Goal: Communication & Community: Answer question/provide support

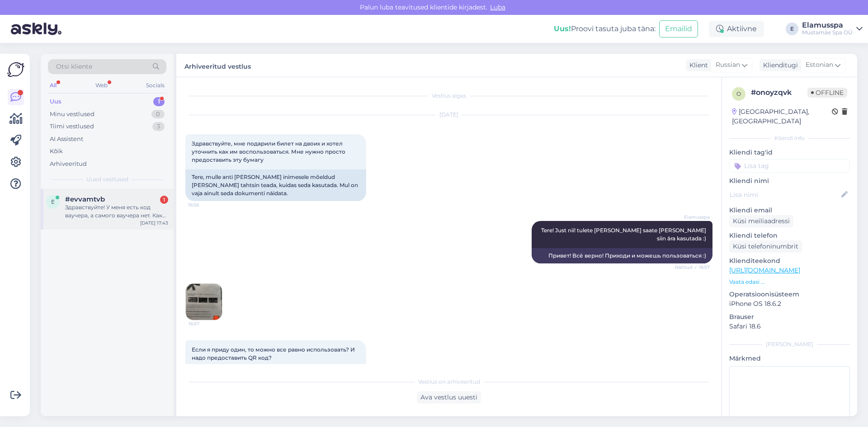
scroll to position [191, 0]
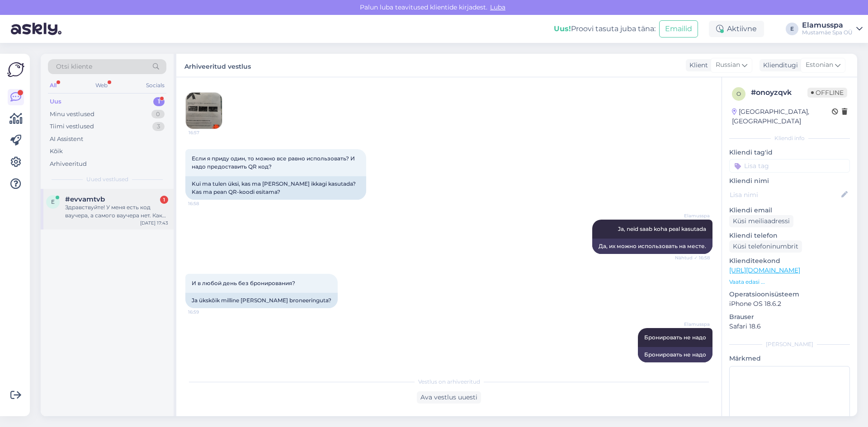
click at [101, 209] on div "Здравствуйте! У меня есть код ваучера, а самого ваучера нет. Как быть?" at bounding box center [116, 211] width 103 height 16
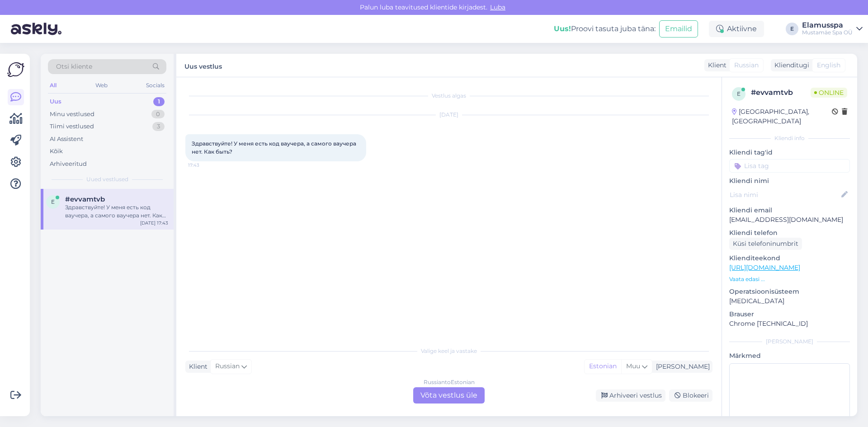
scroll to position [0, 0]
click at [432, 390] on div "Russian to Estonian Võta vestlus üle" at bounding box center [448, 395] width 71 height 16
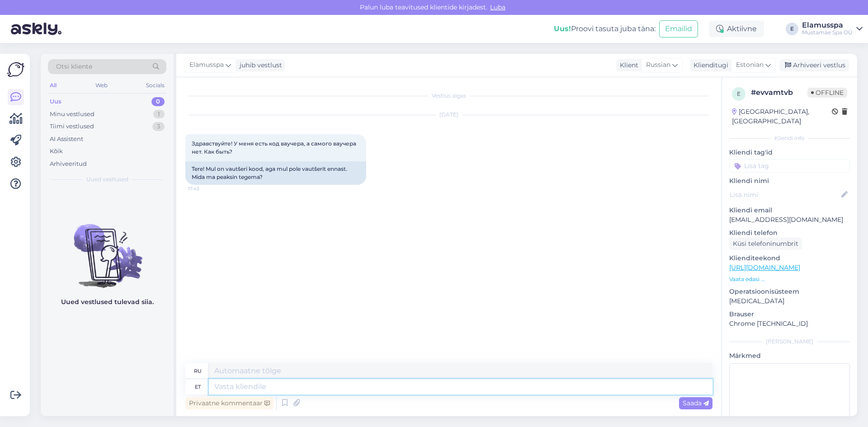
click at [432, 390] on textarea at bounding box center [460, 386] width 503 height 15
type textarea "Tere"
type textarea "Привет"
type textarea "Tere!"
type textarea "Привет!"
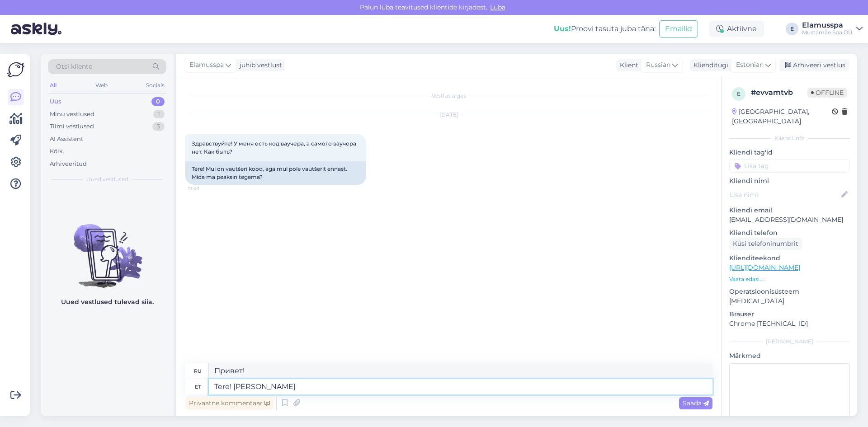
type textarea "Tere! [PERSON_NAME]"
type textarea "Привет! Если"
type textarea "Tere! Kui tei"
type textarea "Привет! Если вы"
type textarea "Tere! [PERSON_NAME]"
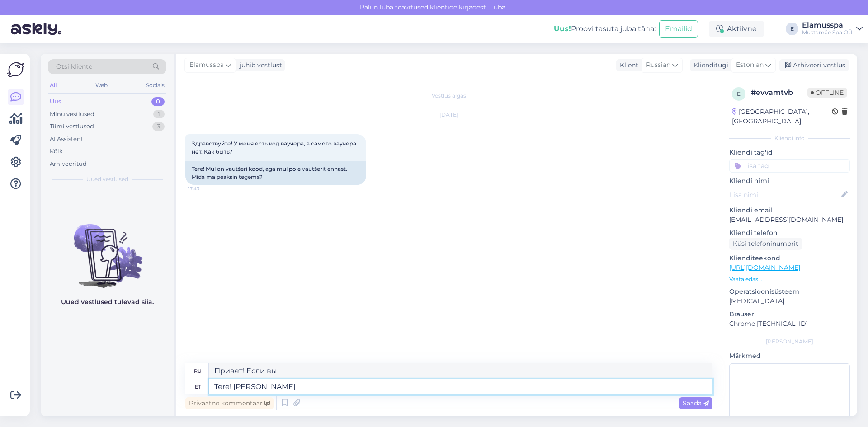
type textarea "Привет! Если"
type textarea "Tere!"
type textarea "Привет!"
type textarea "Tere! mis"
type textarea "Привет! Что?"
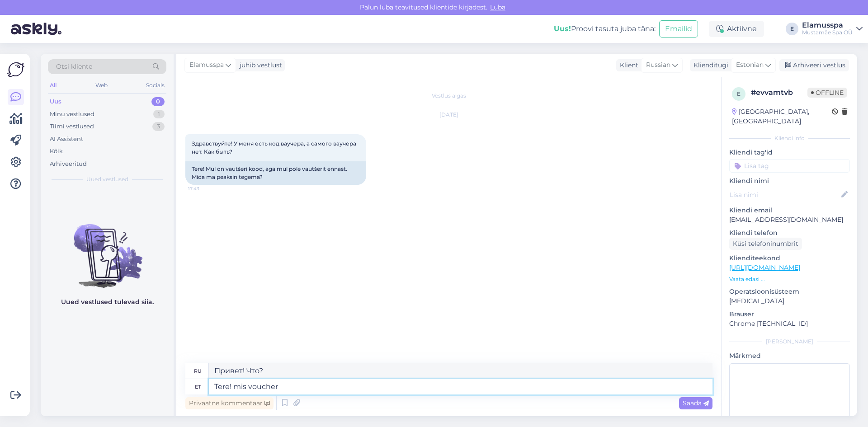
type textarea "Tere! mis voucher"
type textarea "Здравствуйте! Какой ваучер?"
type textarea "Tere! mis voucher teil"
type textarea "Здравствуйте! Какой у вас ваучер?"
type textarea "Tere! mis voucher teil t'psemalt o"
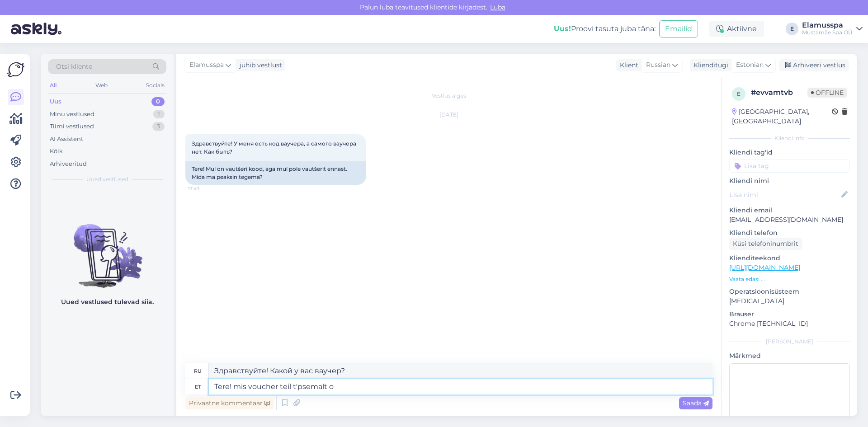
type textarea "Здравствуйте! Какой именно у вас ваучер?"
click at [300, 386] on textarea "Tere! mis voucher teil t'psemalt on?" at bounding box center [460, 386] width 503 height 15
click at [297, 387] on textarea "Tere! mis voucher teil t'psemalt on?" at bounding box center [460, 386] width 503 height 15
click at [352, 389] on textarea "Tere! mis voucher teil täpsemalt on?" at bounding box center [460, 386] width 503 height 15
type textarea "Tere! mis voucher teil täpsemalt on? Kui t"
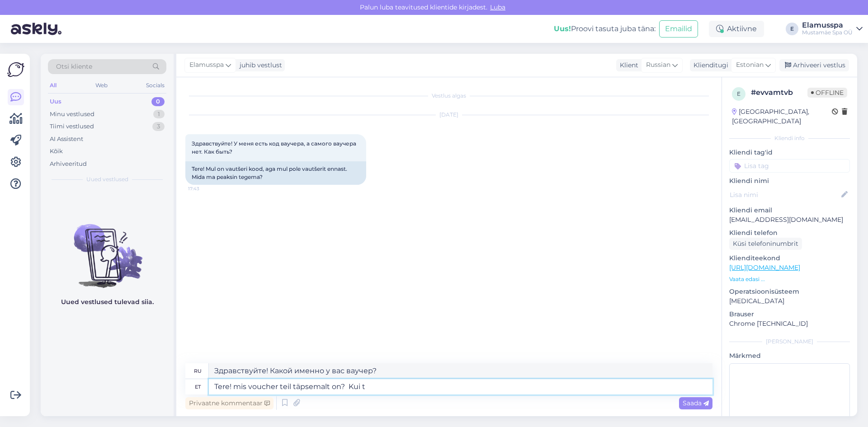
type textarea "Здравствуйте! Какой именно ваучер у вас есть? Если"
type textarea "Tere! mis voucher teil täpsemalt on? Kui teil o"
type textarea "Здравствуйте! Какой именно ваучер у вас есть? Если у вас есть"
type textarea "Tere! mis voucher teil täpsemalt on? Kui teil on chilli"
type textarea "Здравствуйте! Какой именно ваучер у вас есть? Если у вас есть [GEOGRAPHIC_DATA]"
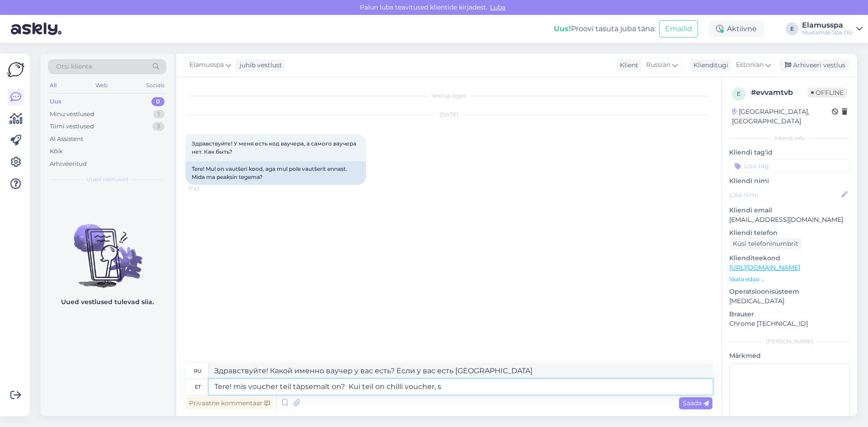
type textarea "Tere! mis voucher teil täpsemalt on? Kui teil on chilli voucher, si"
type textarea "Здравствуйте! Какой именно у вас ваучер? Если у вас ваучер на [GEOGRAPHIC_DATA],"
type textarea "Tere! mis voucher teil täpsemalt on? Kui teil on chilli voucher, siis s"
type textarea "Здравствуйте! Какой именно у вас ваучер? Если у вас ваучер на [GEOGRAPHIC_DATA]…"
type textarea "Tere! mis voucher teil täpsemalt on? Kui teil on chilli voucher, siis saate"
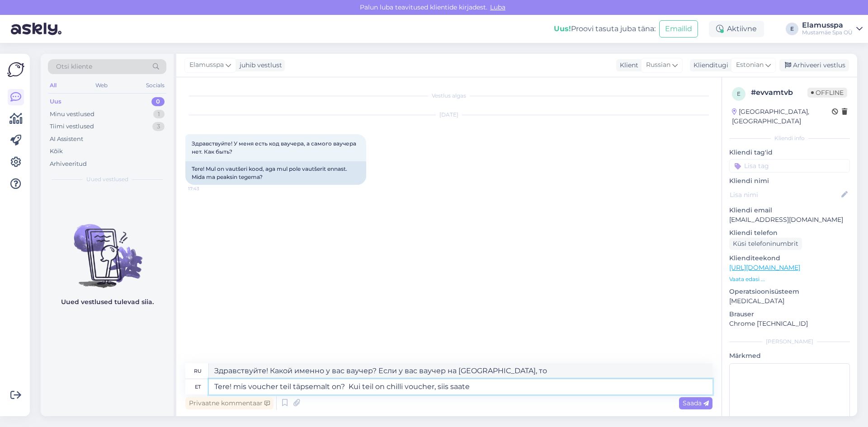
type textarea "Здравствуйте! Какой именно у вас ваучер? Если у вас есть ваучер на [GEOGRAPHIC_…"
type textarea "Tere! mis voucher teil täpsemalt on? Kui teil on chilli voucher, siis saate SMS"
type textarea "Здравствуйте! Какой именно у вас ваучер? Если у вас ваучер на [GEOGRAPHIC_DATA]…"
type textarea "Tere! mis voucher teil täpsemalt on? Kui teil on chilli voucher, siis saate SMSi"
type textarea "Здравствуйте! Какой у вас ваучер? Если у вас ваучер на [GEOGRAPHIC_DATA], вы по…"
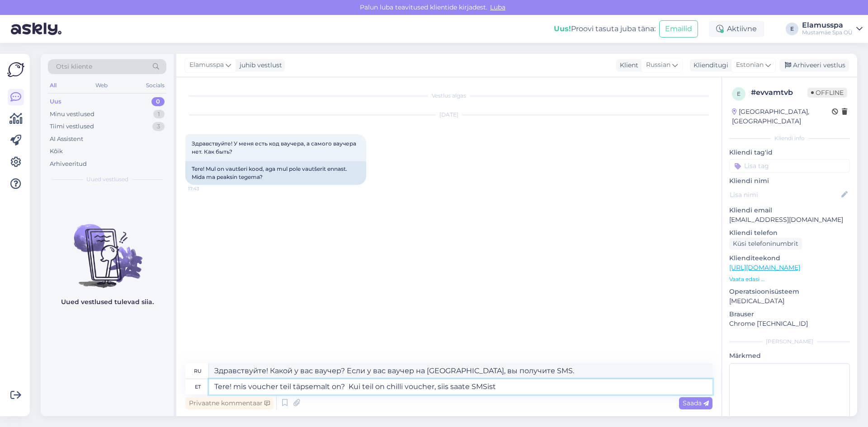
type textarea "Tere! mis voucher teil täpsemalt on? Kui teil on chilli voucher, siis saate SMS…"
type textarea "Здравствуйте! Какой именно у вас ваучер? Если у вас ваучер на [GEOGRAPHIC_DATA]…"
type textarea "Tere! mis voucher teil täpsemalt on? Kui teil on chilli voucher, siis saate SMS…"
type textarea "Здравствуйте! Какой именно у вас ваучер? Если у вас ваучер на [GEOGRAPHIC_DATA]…"
type textarea "Tere! mis voucher teil täpsemalt on? Kui teil on chilli voucher, siis saate SMS…"
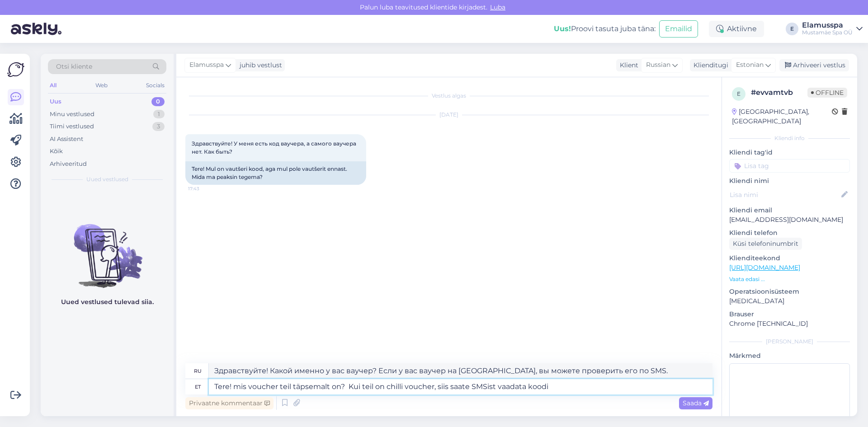
type textarea "Здравствуйте! Какой именно у вас ваучер? Если у вас ваучер на [GEOGRAPHIC_DATA]…"
type textarea "Tere! mis voucher teil täpsemalt on? Kui teil on chilli voucher, siis saate SMS…"
type textarea "Здравствуйте! Какой именно у вас ваучер? Если у вас ваучер на [GEOGRAPHIC_DATA]…"
type textarea "Tere! mis voucher teil täpsemalt on? Kui teil on chilli voucher, siis saate SMS…"
type textarea "Здравствуйте! Какой именно у вас ваучер? Если у вас ваучер на [GEOGRAPHIC_DATA]…"
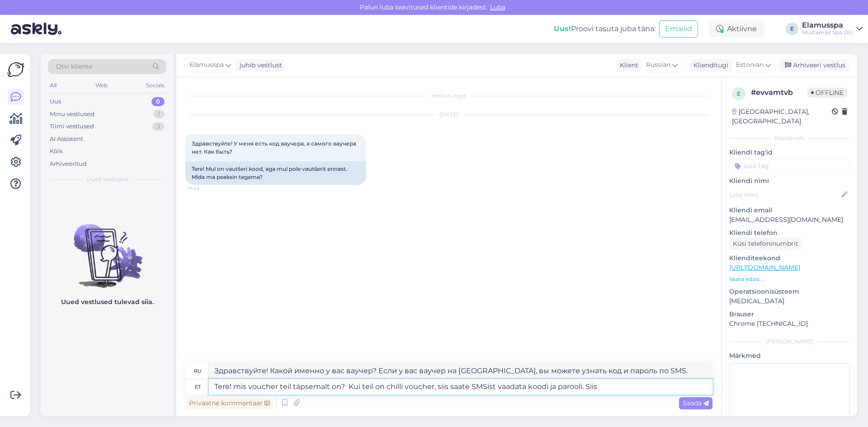
type textarea "Tere! mis voucher teil täpsemalt on? Kui teil on chilli voucher, siis saate SMS…"
type textarea "Здравствуйте! Какой именно у вас ваучер? Если у вас ваучер на чили, вы можете п…"
type textarea "Tere! mis voucher teil täpsemalt on? Kui teil on chilli voucher, siis saate SMS…"
type textarea "Здравствуйте! Какой именно у вас ваучер? Если у вас ваучер на чили, вы можете п…"
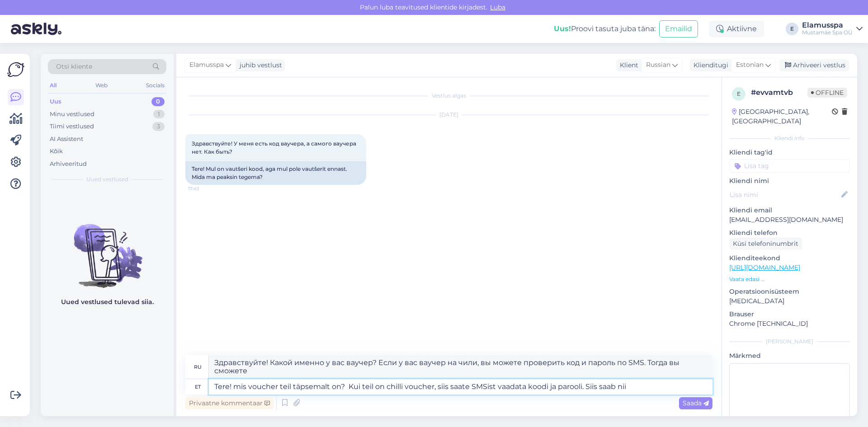
type textarea "Tere! mis voucher teil täpsemalt on? Kui teil on chilli voucher, siis saate SMS…"
type textarea "Здравствуйте! Какой именно у вас ваучер? Если у вас ваучер на чили, вы можете п…"
type textarea "Tere! mis voucher teil täpsemalt on? Kui teil on chilli voucher, siis saate SMS…"
type textarea "Здравствуйте! Какой именно у вас ваучер? Если у вас ваучер на чили, вы можете п…"
type textarea "Tere! mis voucher teil täpsemalt on? Kui teil on chilli voucher, siis saate SMS…"
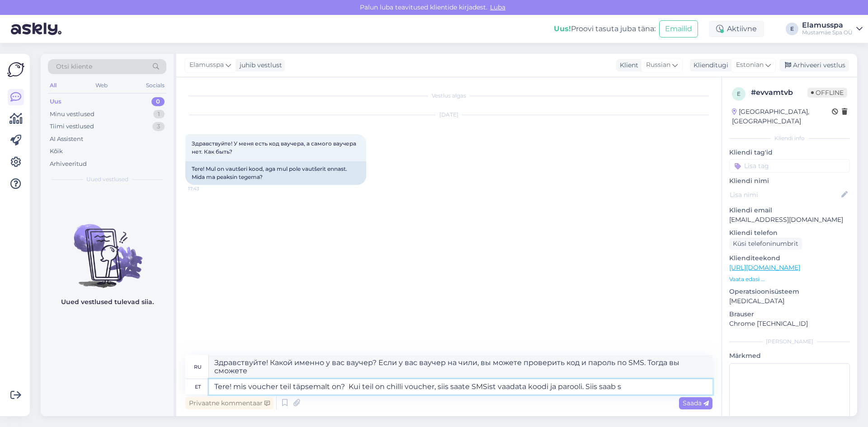
type textarea "Здравствуйте! Какой именно у вас ваучер? Если у вас ваучер на чили, вы можете п…"
type textarea "Tere! mis voucher teil täpsemalt on? Kui teil on chilli voucher, siis saate SMS…"
type textarea "Здравствуйте! Какой именно у вас ваучер? Если у вас ваучер на чили, вы можете п…"
type textarea "Tere! mis voucher teil täpsemalt on? Kui teil on chilli voucher, siis saate SMS…"
type textarea "Здравствуйте! Какой именно у вас ваучер? Если у вас ваучер на чили, вы можете п…"
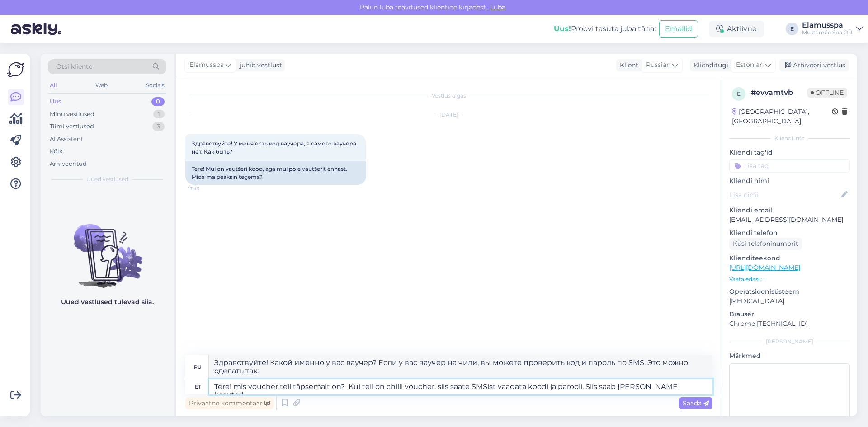
type textarea "Tere! mis voucher teil täpsemalt on? Kui teil on chilli voucher, siis saate SMS…"
type textarea "Здравствуйте! Какой именно у вас ваучер? Если у вас ваучер на [GEOGRAPHIC_DATA]…"
click at [642, 386] on textarea "Tere! mis voucher teil täpsemalt on? Kui teil on chilli voucher, siis saate SMS…" at bounding box center [460, 386] width 503 height 15
type textarea "Tere! mis voucher teil täpsemalt on? Kui teil on chilli voucher, siis saate SMS…"
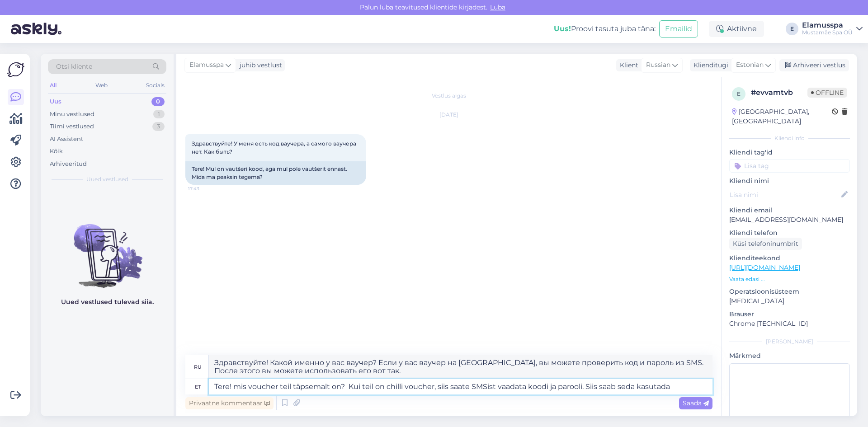
click at [691, 384] on textarea "Tere! mis voucher teil täpsemalt on? Kui teil on chilli voucher, siis saate SMS…" at bounding box center [460, 386] width 503 height 15
type textarea "Здравствуйте! Какой именно у вас ваучер? Если у вас ваучер на [GEOGRAPHIC_DATA]…"
type textarea "Tere! mis voucher teil täpsemalt on? Kui teil on chilli voucher, siis saate SMS…"
type textarea "Здравствуйте! Какой именно у вас ваучер? Если у вас ваучер на чили, вы можете п…"
type textarea "Tere! mis voucher teil täpsemalt on? Kui teil on chilli voucher, siis saate SMS…"
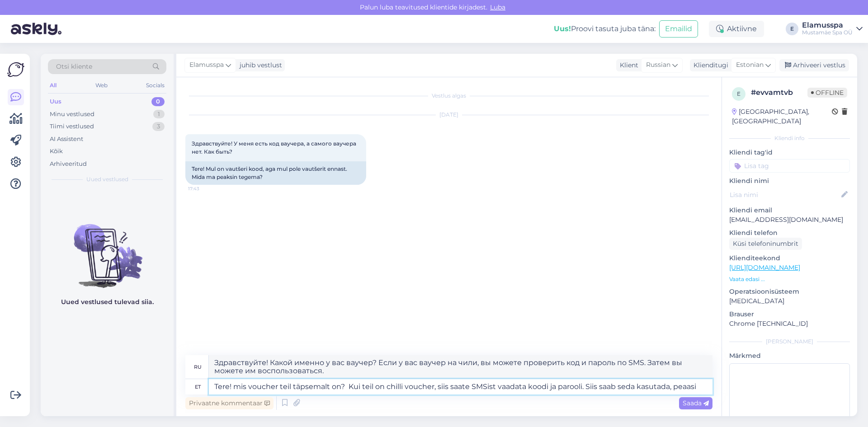
type textarea "Здравствуйте! Какой именно у вас ваучер? Если у вас ваучер на [GEOGRAPHIC_DATA]…"
type textarea "Tere! mis voucher teil täpsemalt on? Kui teil on chilli voucher, siis saate SMS…"
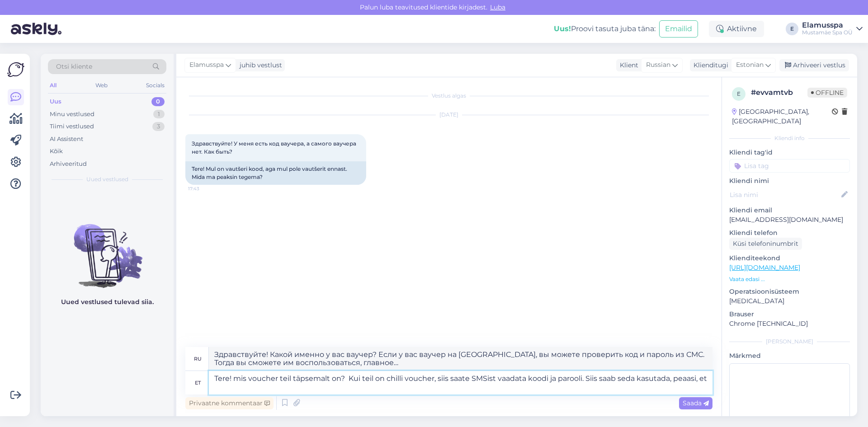
type textarea "Здравствуйте! Какой именно у вас ваучер? Если у вас ваучер на [GEOGRAPHIC_DATA]…"
type textarea "Tere! mis voucher teil täpsemalt on? Kui teil on chilli voucher, siis saate SMS…"
type textarea "Здравствуйте! Какой именно у вас ваучер? Если у вас ваучер на [GEOGRAPHIC_DATA]…"
type textarea "Tere! mis voucher teil täpsemalt on? Kui teil on chilli voucher, siis saate SMS…"
type textarea "Здравствуйте! Какой именно у вас ваучер? Если у вас ваучер на [GEOGRAPHIC_DATA]…"
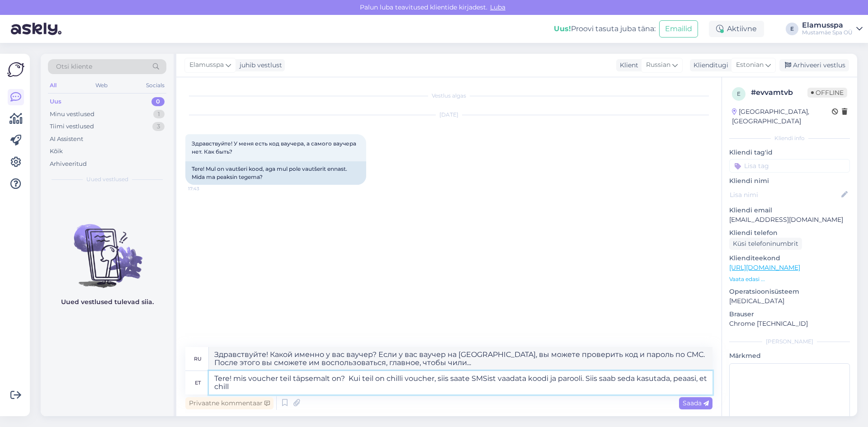
type textarea "Tere! mis voucher teil täpsemalt on? Kui teil on chilli voucher, siis saate SMS…"
type textarea "Здравствуйте! Какой именно у вас ваучер? Если у вас ваучер на [GEOGRAPHIC_DATA]…"
type textarea "Tere! mis voucher teil täpsemalt on? Kui teil on chilli voucher, siis saate SMS…"
type textarea "Здравствуйте! Какой именно у вас ваучер? Если у вас ваучер на [GEOGRAPHIC_DATA]…"
type textarea "Tere! mis voucher teil täpsemalt on? Kui teil on chilli voucher, siis saate SMS…"
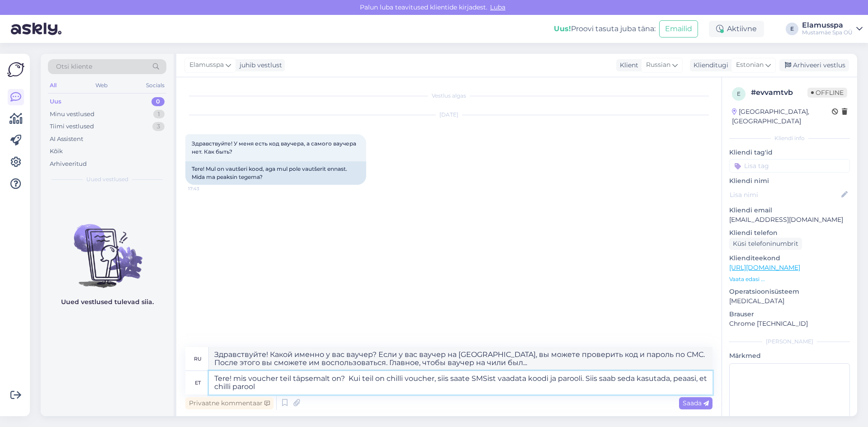
type textarea "Здравствуйте! Какой именно у вас ваучер? Если у вас ваучер на [GEOGRAPHIC_DATA]…"
type textarea "Tere! mis voucher teil täpsemalt on? Kui teil on chilli voucher, siis saate SMS…"
type textarea "Здравствуйте! Какой именно у вас ваучер? Если у вас ваучер на [GEOGRAPHIC_DATA]…"
type textarea "Tere! mis voucher teil täpsemalt on? Kui teil on chilli voucher, siis saate SMS…"
type textarea "Здравствуйте! Какой именно у вас ваучер? Если у вас ваучер на [GEOGRAPHIC_DATA]…"
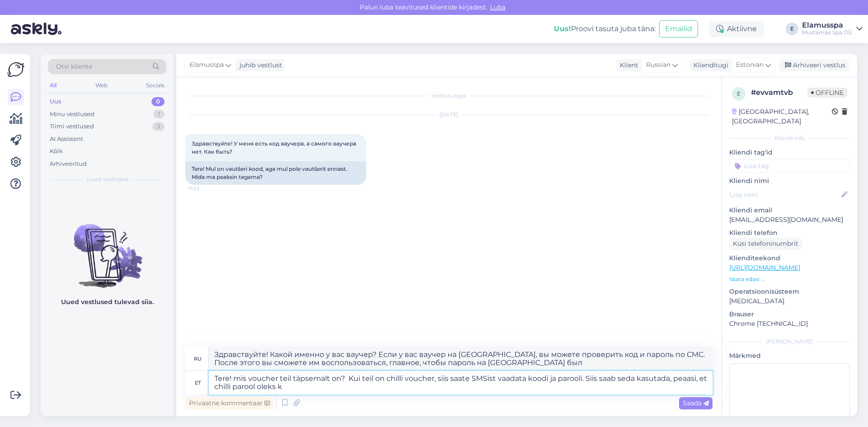
type textarea "Tere! mis voucher teil täpsemalt on? Kui teil on chilli voucher, siis saate SMS…"
type textarea "Здравствуйте! Какой именно у вас ваучер? Если у вас ваучер на [GEOGRAPHIC_DATA]…"
type textarea "Tere! mis voucher teil täpsemalt on? Kui teil on chilli voucher, siis saate SMS…"
click at [508, 334] on div "Vestlus algas [DATE] Здравствуйте! У меня есть код ваучера, а самого ваучера не…" at bounding box center [452, 212] width 535 height 253
click at [684, 403] on span "Saada" at bounding box center [695, 403] width 26 height 8
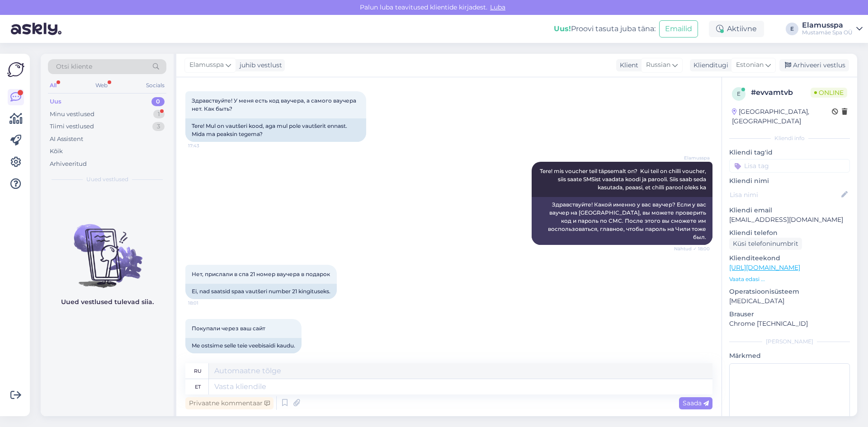
scroll to position [97, 0]
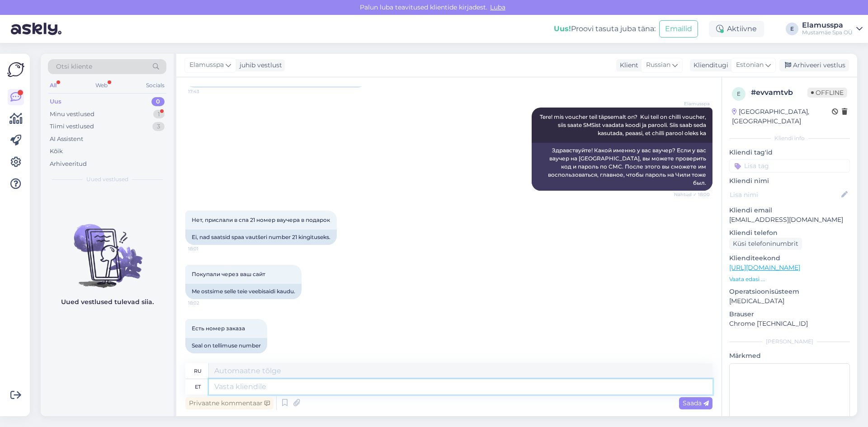
click at [283, 386] on textarea at bounding box center [460, 386] width 503 height 15
type textarea "Tellimuse n"
type textarea "Заказ"
type textarea "Tellimuse nu"
type textarea "Кнопка заказа"
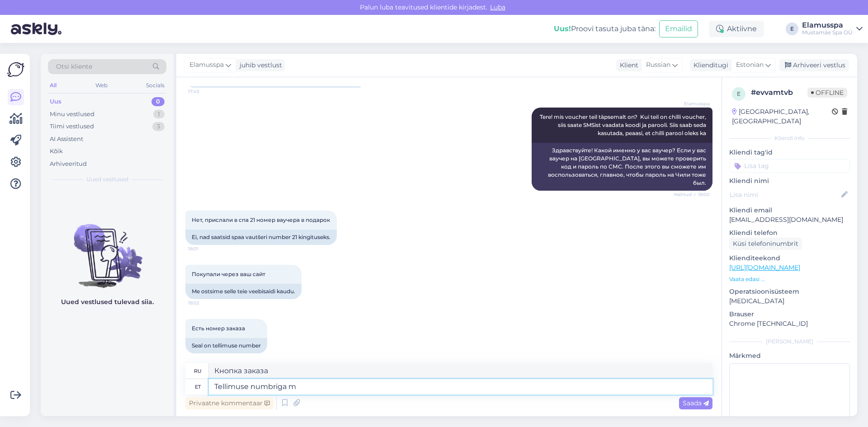
type textarea "Tellimuse numbriga me"
type textarea "С номером заказа"
type textarea "Tellimuse numbriga me"
type textarea "С номером заказа мы"
type textarea "Tellimuse numbriga me kahjuks ne"
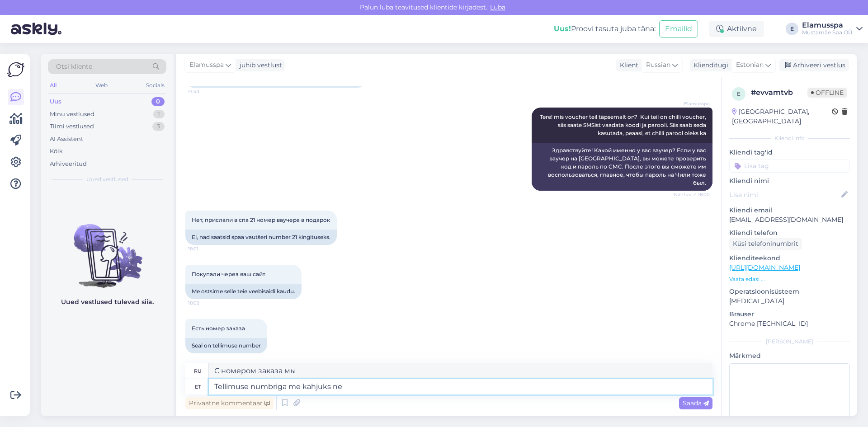
type textarea "К сожалению, у нас нет номера заказа."
type textarea "Tellimuse numbriga me kahjuks neid"
type textarea "К сожалению, мы не можем предоставить им номер заказа."
type textarea "Tellimuse numbriga me kahjuks neid l"
type textarea "К сожалению, мы не можем найти их по номеру заказа."
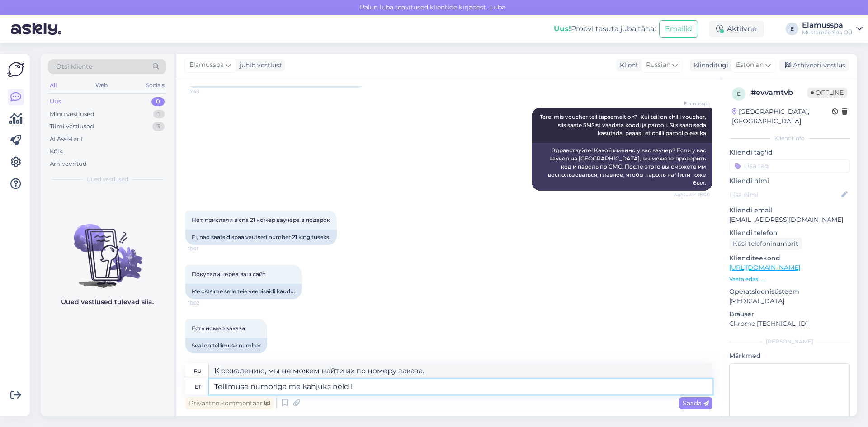
type textarea "Tellimuse numbriga me kahjuks neid"
type textarea "К сожалению, мы не можем предоставить им номер заказа."
type textarea "Tellimuse numbriga me kahjuks neid kasutada e"
type textarea "К сожалению, мы не можем использовать их вместе с номером заказа."
type textarea "Tellimuse numbriga me kahjuks neid kasutada ei saa. Saame a"
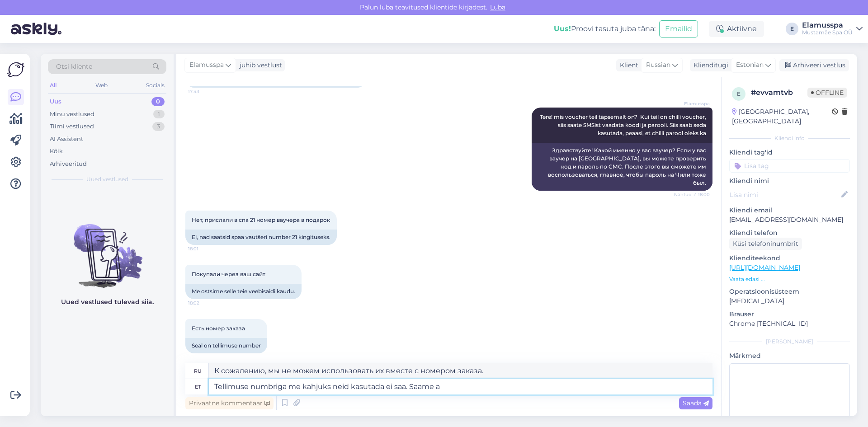
type textarea "К сожалению, мы не можем использовать их вместе с номером заказа. Мы можем"
type textarea "Tellimuse numbriga me kahjuks neid kasutada ei saa. Saame ainult"
type textarea "К сожалению, мы не можем использовать их вместе с номером заказа. Мы можем толь…"
type textarea "Tellimuse numbriga me kahjuks neid kasutada ei saa. Saame ainult koodiga, m"
type textarea "К сожалению, мы не можем использовать их вместе с номером заказа. Мы можем испо…"
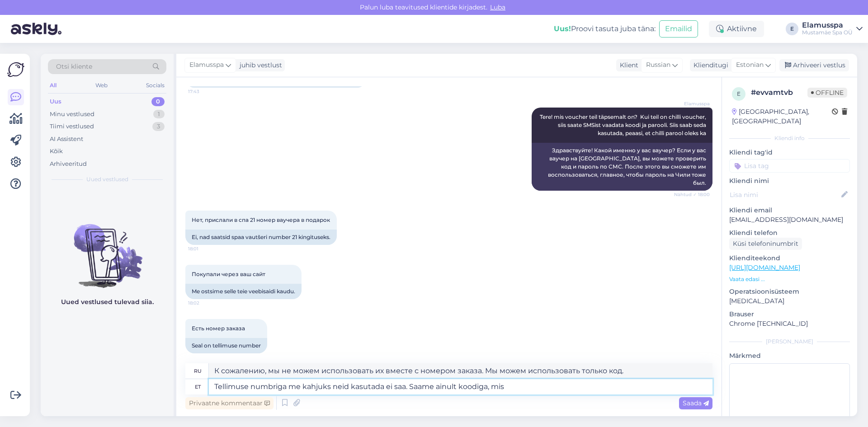
type textarea "Tellimuse numbriga me kahjuks neid kasutada ei saa. Saame ainult koodiga, mis"
type textarea "К сожалению, мы не можем использовать их вместе с номером заказа. Мы можем испо…"
type textarea "Tellimuse numbriga me kahjuks neid kasutada ei saa. Saame ainult koodiga, mis o…"
type textarea "К сожалению, мы не можем использовать их вместе с номером заказа. Мы можем испо…"
type textarea "Tellimuse numbriga me kahjuks neid kasutada ei saa. Saame ainult koodiga, mis o…"
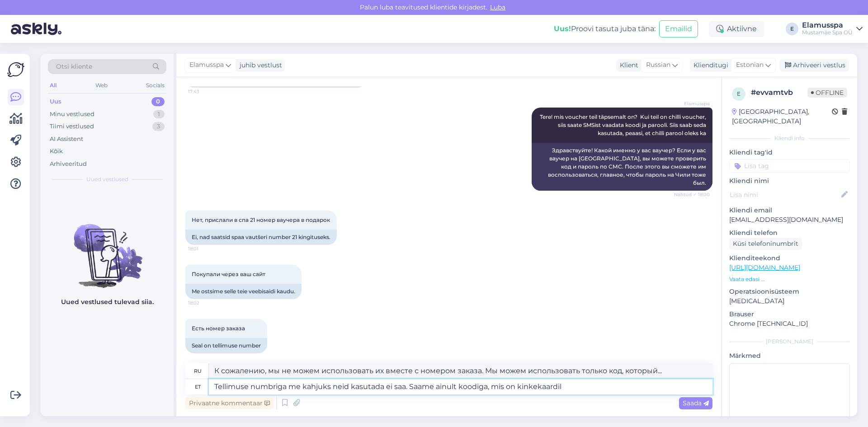
type textarea "К сожалению, мы не можем использовать код с номером заказа. Можно использовать …"
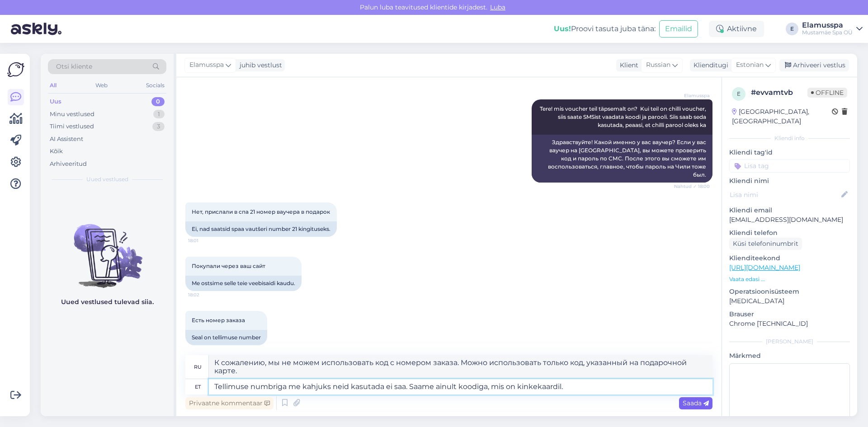
type textarea "Tellimuse numbriga me kahjuks neid kasutada ei saa. Saame ainult koodiga, mis o…"
click at [690, 400] on span "Saada" at bounding box center [695, 403] width 26 height 8
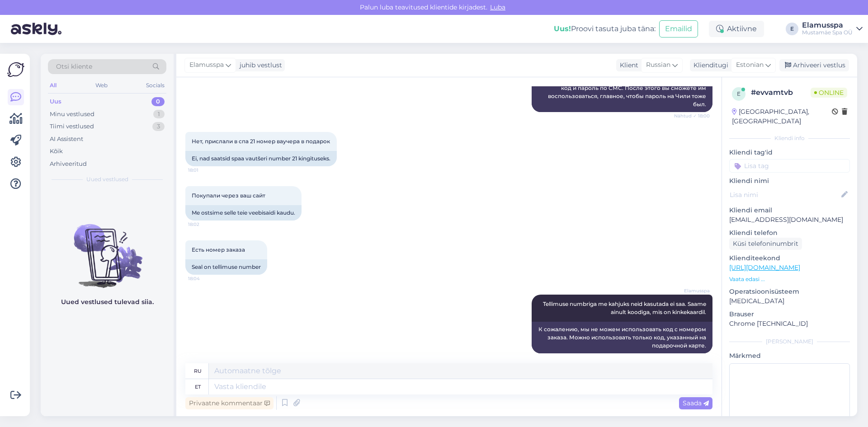
scroll to position [238, 0]
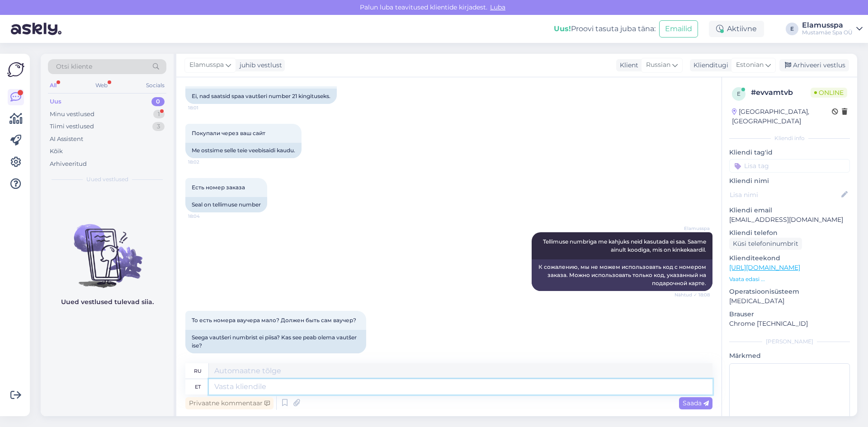
click at [254, 388] on textarea at bounding box center [460, 386] width 503 height 15
type textarea "Voucheri"
type textarea "Ваучер"
type textarea "Voucheri koodist"
type textarea "Из кода ваучера"
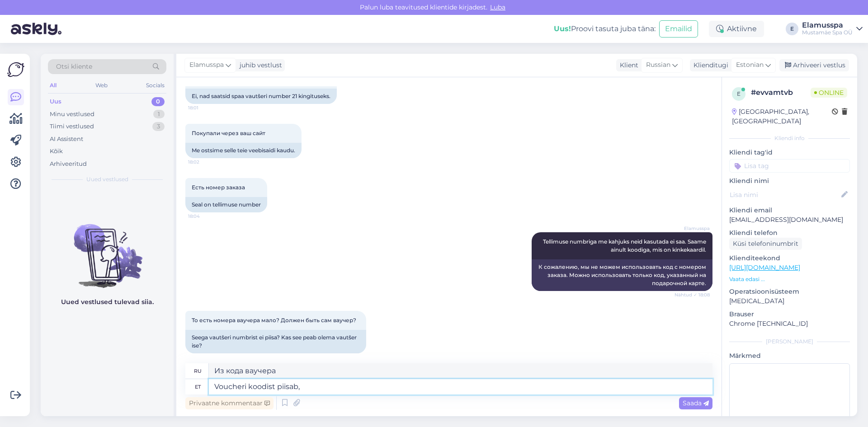
type textarea "Voucheri koodist piisab,"
type textarea "Кода ваучера достаточно,"
type textarea "Voucheri koodist piisab, kuigi s"
type textarea "Хотя кода ваучера достаточно."
type textarea "Voucheri koodist piisab, kuid"
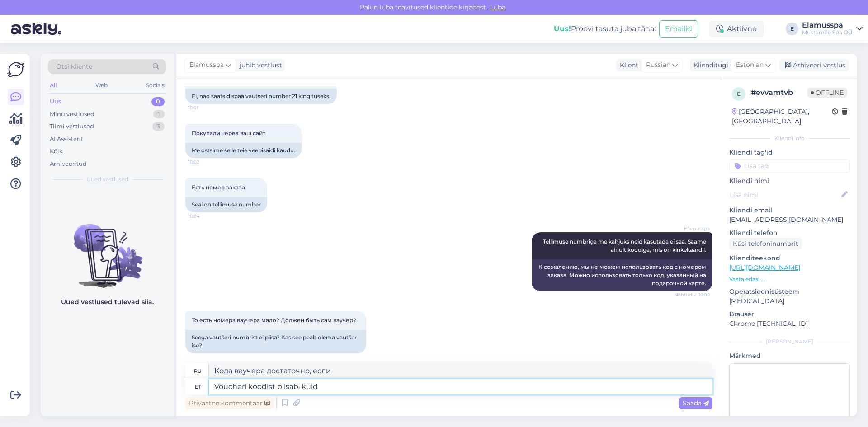
type textarea "Кода ваучера достаточно, но"
type textarea "Voucheri koodist piisab,"
type textarea "Кода ваучера достаточно,"
type textarea "Voucheri koodist piisab"
type textarea "Достаточно кода ваучера."
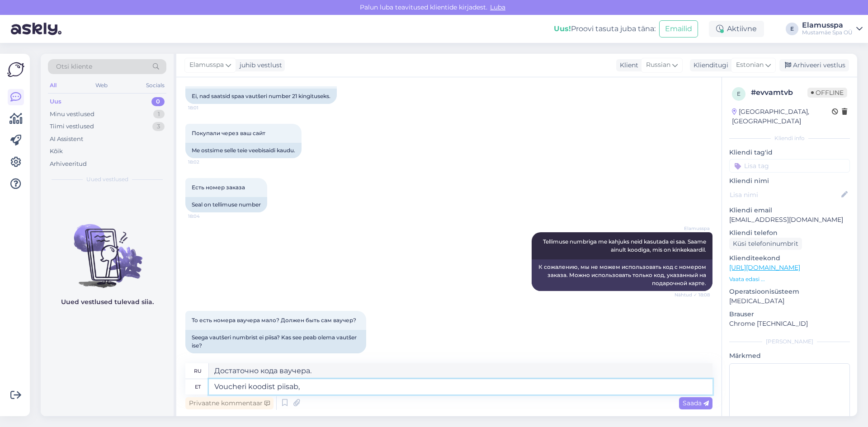
type textarea "Voucheri koodist piisab,"
type textarea "Кода ваучера достаточно,"
type textarea "Voucheri koodist piisab, aga"
type textarea "Кода ваучера достаточно, но"
type textarea "Voucheri koodist piisab, aga tellimuse n"
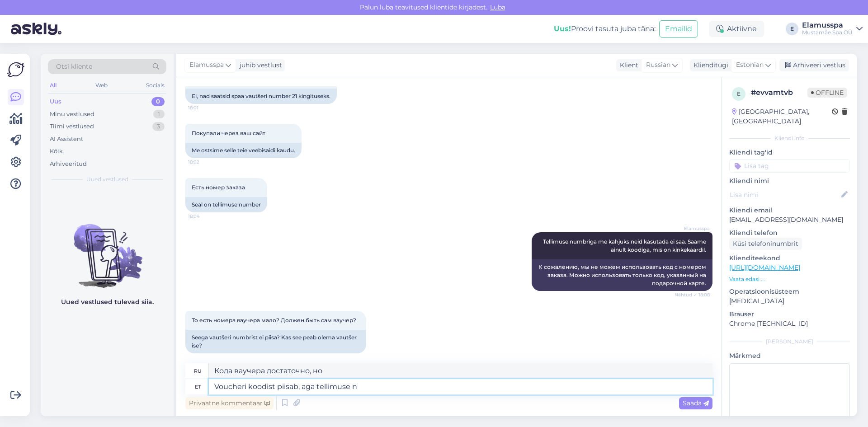
type textarea "Кода ваучера достаточно, но заказ"
type textarea "Voucheri koodist piisab, aga tellimuse numbriga"
type textarea "Кода ваучера достаточно, но с номером заказа"
type textarea "Voucheri koodist piisab, aga tellimuse numbriga te s"
type textarea "Кода ваучера достаточно, но с номером заказа вы"
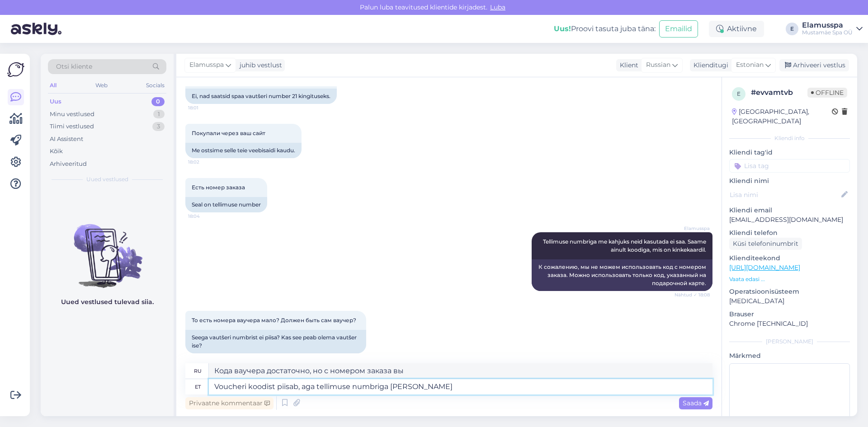
type textarea "Voucheri koodist piisab, aga tellimuse numbriga [PERSON_NAME] k"
type textarea "Достаточно кода ваучера, но можно сделать и с номером заказа."
type textarea "Voucheri koodist piisab, aga tellimuse numbriga [PERSON_NAME] kasutada ei s"
type textarea "Кода ваучера достаточно, но его нельзя использовать вместе с номером заказа."
type textarea "Voucheri koodist piisab, aga tellimuse numbriga [PERSON_NAME] kasutada ei saa."
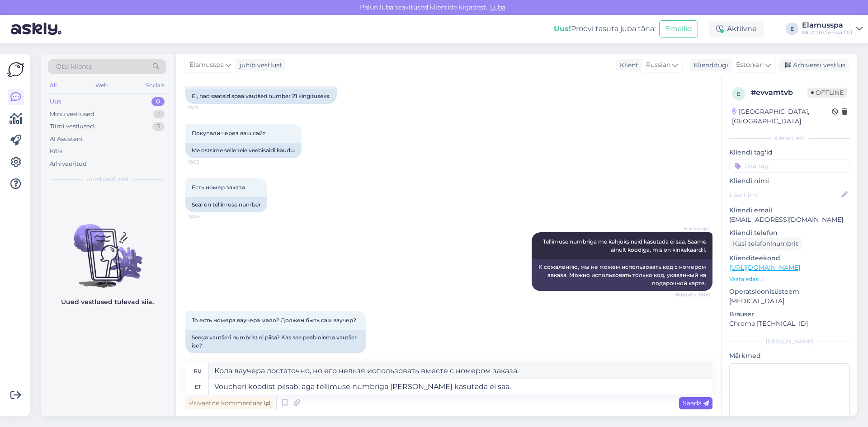
click at [707, 406] on icon at bounding box center [705, 403] width 5 height 5
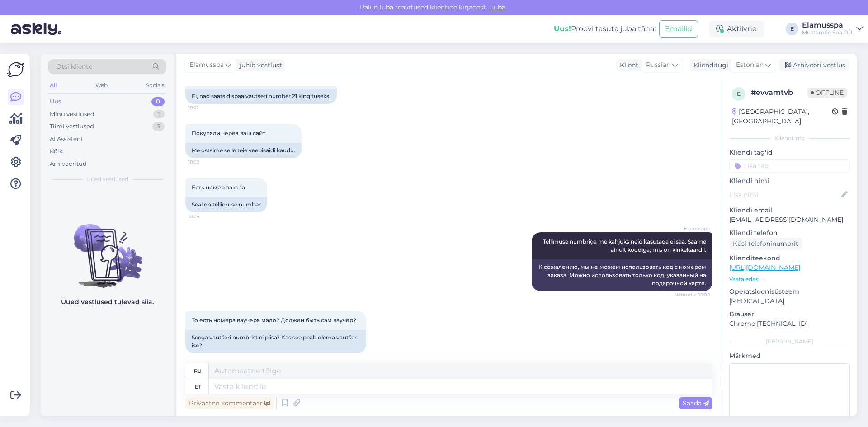
scroll to position [309, 0]
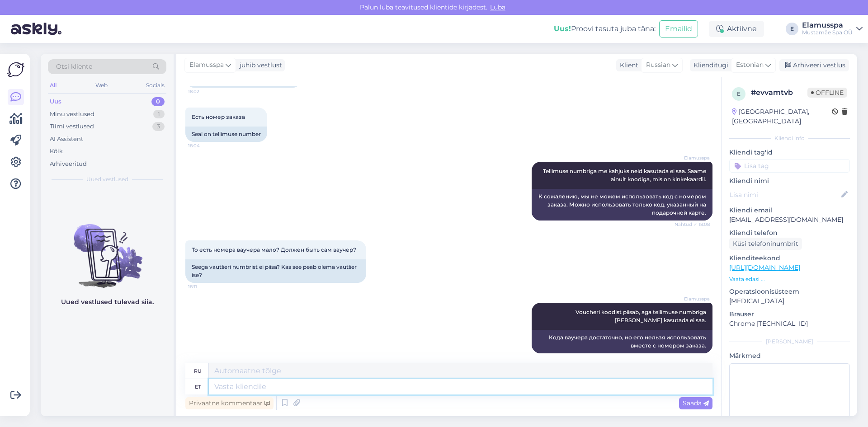
click at [347, 384] on textarea at bounding box center [460, 386] width 503 height 15
type textarea "Füüsilist k"
type textarea "Физический"
type textarea "Füüsilist kaarti"
type textarea "Физическая карта"
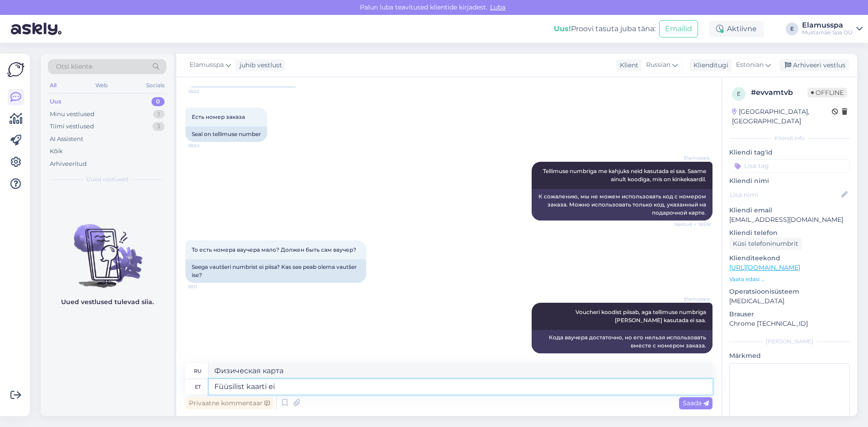
type textarea "Füüsilist kaarti ei o"
type textarea "Нет физической карты"
type textarea "Füüsilist kaarti ei ole"
type textarea "Физической карты нет."
type textarea "Füüsilist kaarti ei [PERSON_NAME]."
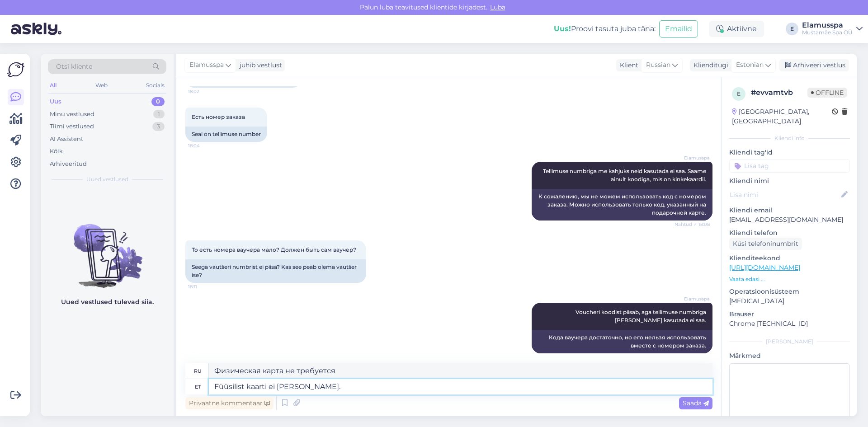
type textarea "Физическая карта не требуется."
type textarea "Füüsilist kaarti ei [PERSON_NAME], kui t"
type textarea "Физическая карта не требуется, если"
type textarea "Füüsilist kaarti ei [PERSON_NAME], kui teil o"
type textarea "Физическая карта не требуется, если у вас есть"
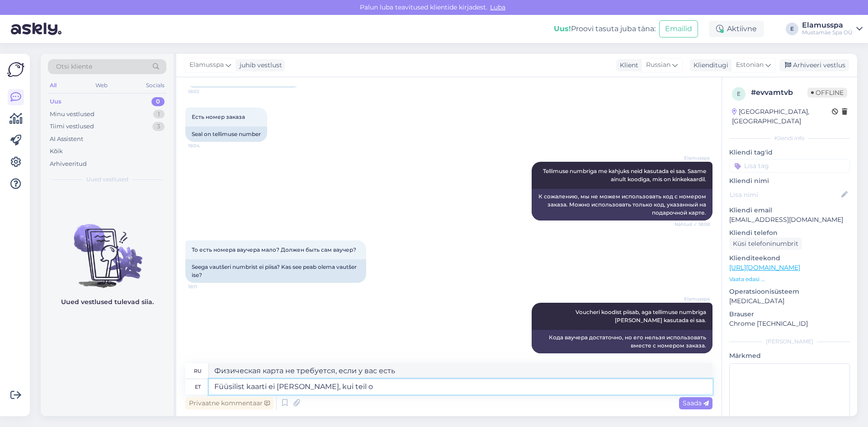
type textarea "Füüsilist kaarti ei [PERSON_NAME], kui teil on"
type textarea "Физическая карта не нужна, если у вас есть"
type textarea "Füüsilist kaarti ei [PERSON_NAME], kui teil on vaucheri k"
type textarea "При наличии ваучера физическая карта не требуется."
type textarea "Füüsilist kaarti ei [PERSON_NAME], kui teil on vaucheri kood"
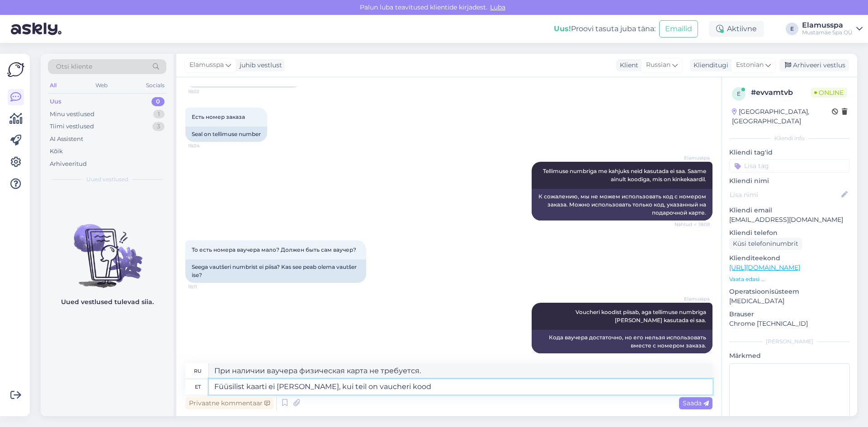
type textarea "Если у вас есть код ваучера, физическая карта не требуется."
type textarea "Füüsilist kaarti ei [PERSON_NAME], kui teil on vaucheri kood olemas."
type textarea "При наличии кода ваучера физическая карта не требуется."
type textarea "Füüsilist kaarti ei [PERSON_NAME], kui teil on vaucheri kood olemas."
click at [680, 411] on div "Privaatne kommentaar Saada" at bounding box center [448, 403] width 527 height 17
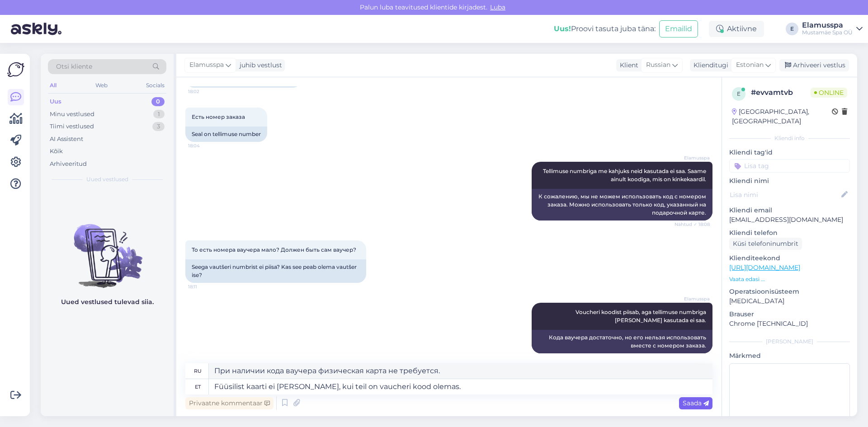
click at [685, 406] on span "Saada" at bounding box center [695, 403] width 26 height 8
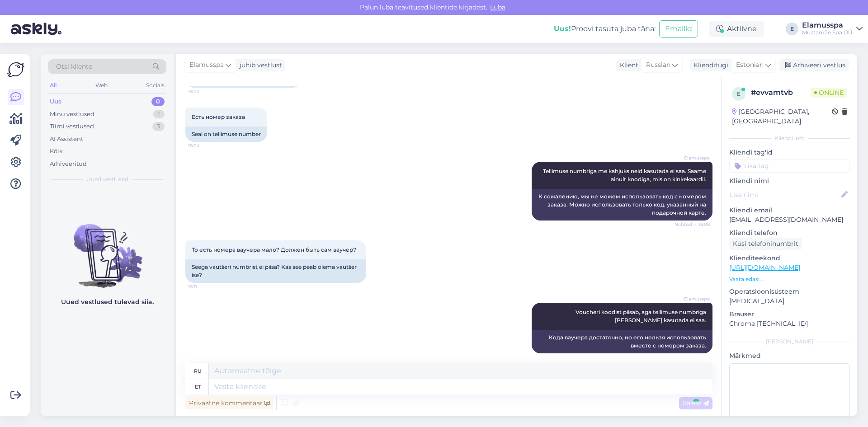
scroll to position [371, 0]
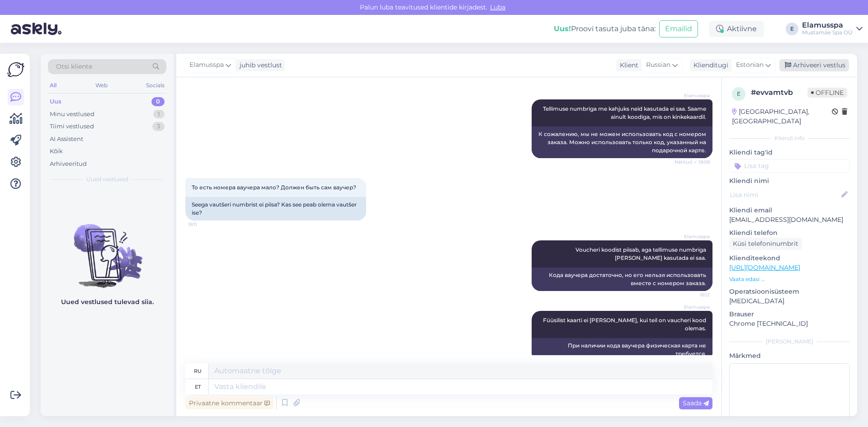
click at [789, 61] on div "Arhiveeri vestlus" at bounding box center [814, 65] width 70 height 12
